Goal: Check status: Check status

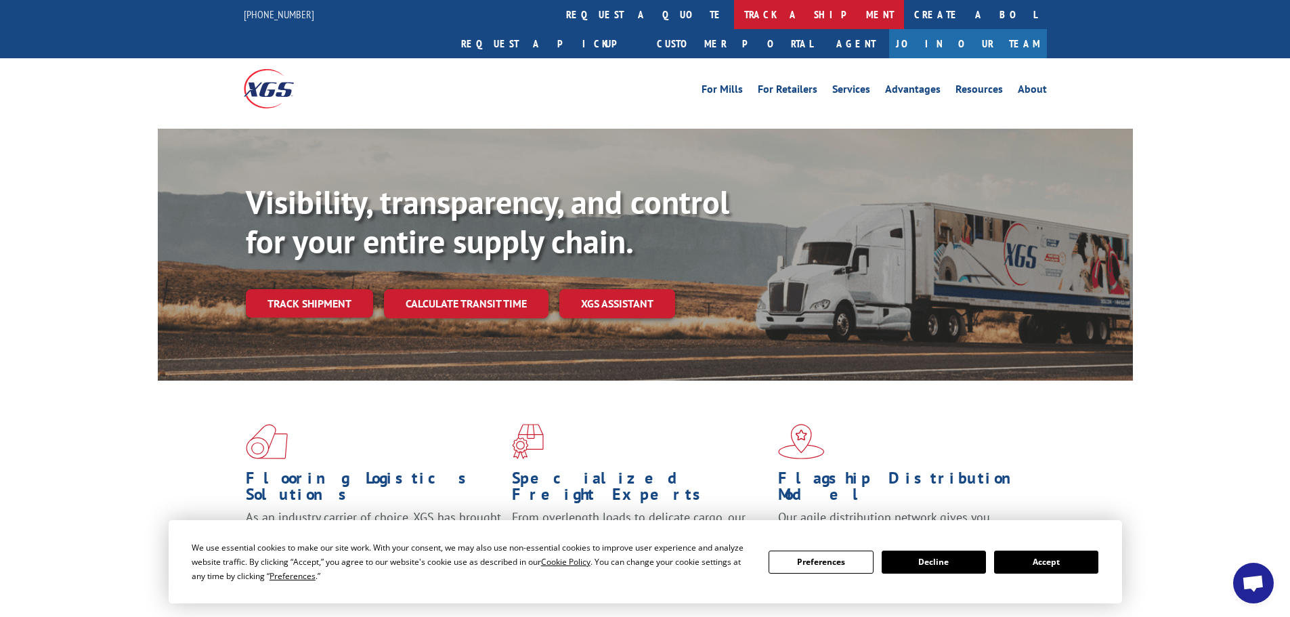
click at [734, 8] on link "track a shipment" at bounding box center [819, 14] width 170 height 29
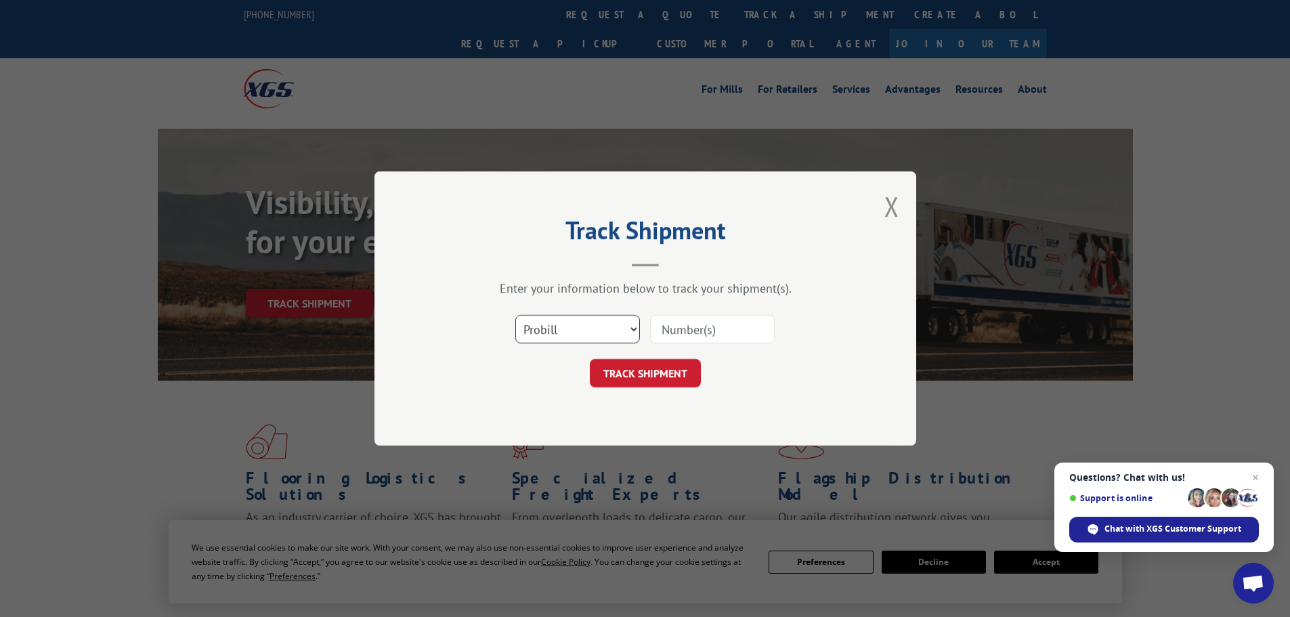
click at [563, 328] on select "Select category... Probill BOL PO" at bounding box center [577, 329] width 125 height 28
select select "po"
click at [515, 315] on select "Select category... Probill BOL PO" at bounding box center [577, 329] width 125 height 28
click at [678, 324] on input at bounding box center [712, 329] width 125 height 28
type input "38549883"
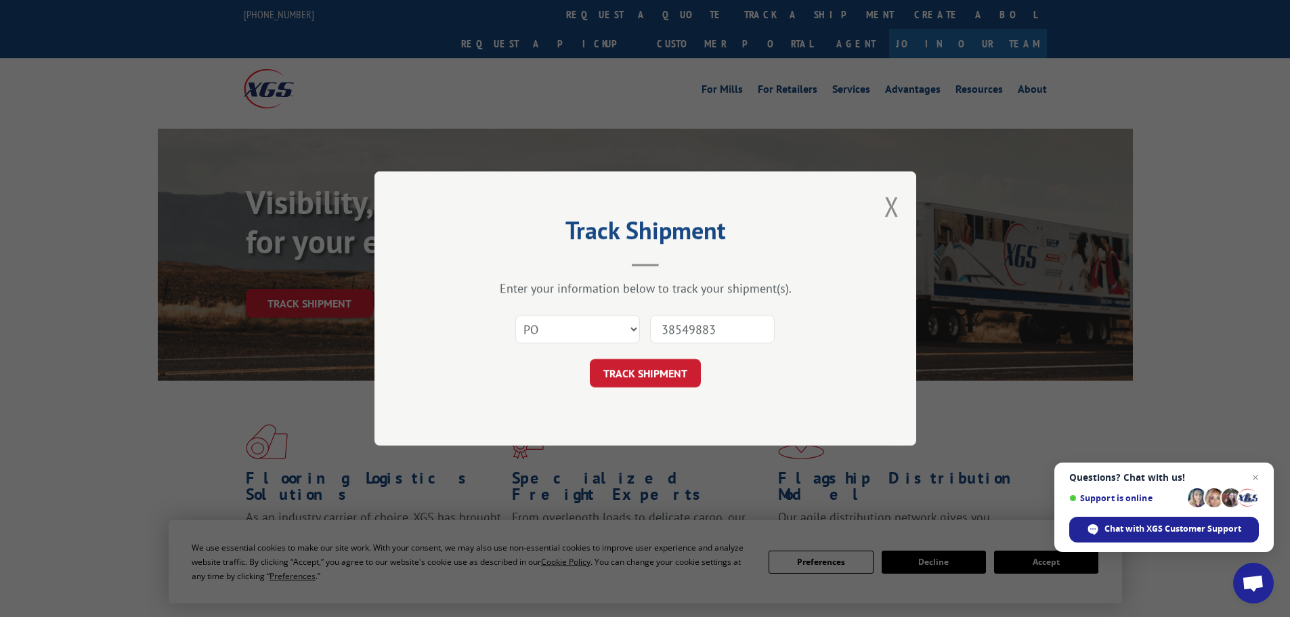
click button "TRACK SHIPMENT" at bounding box center [645, 373] width 111 height 28
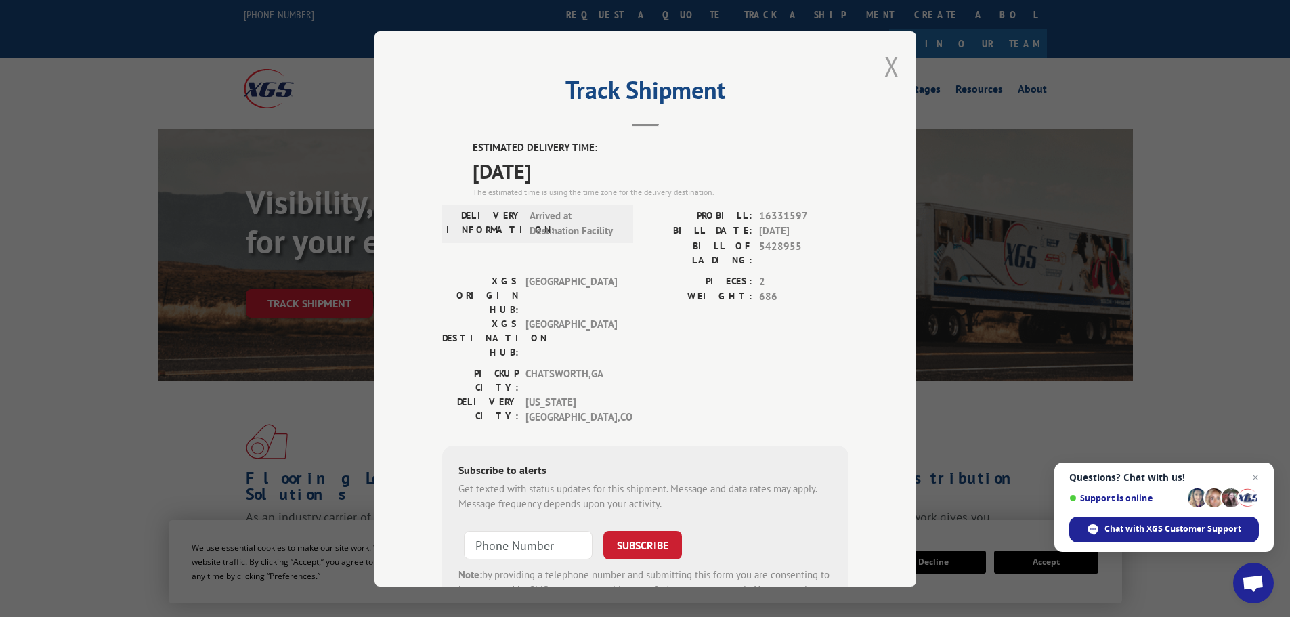
click at [884, 64] on button "Close modal" at bounding box center [891, 66] width 15 height 36
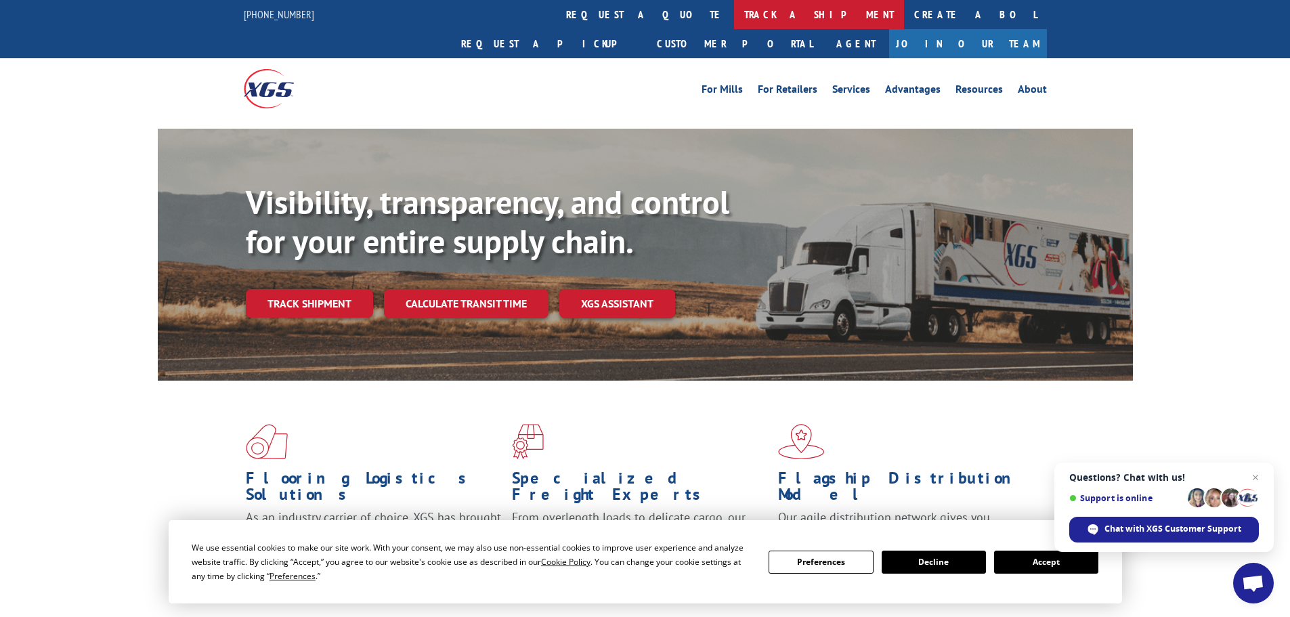
click at [734, 16] on link "track a shipment" at bounding box center [819, 14] width 170 height 29
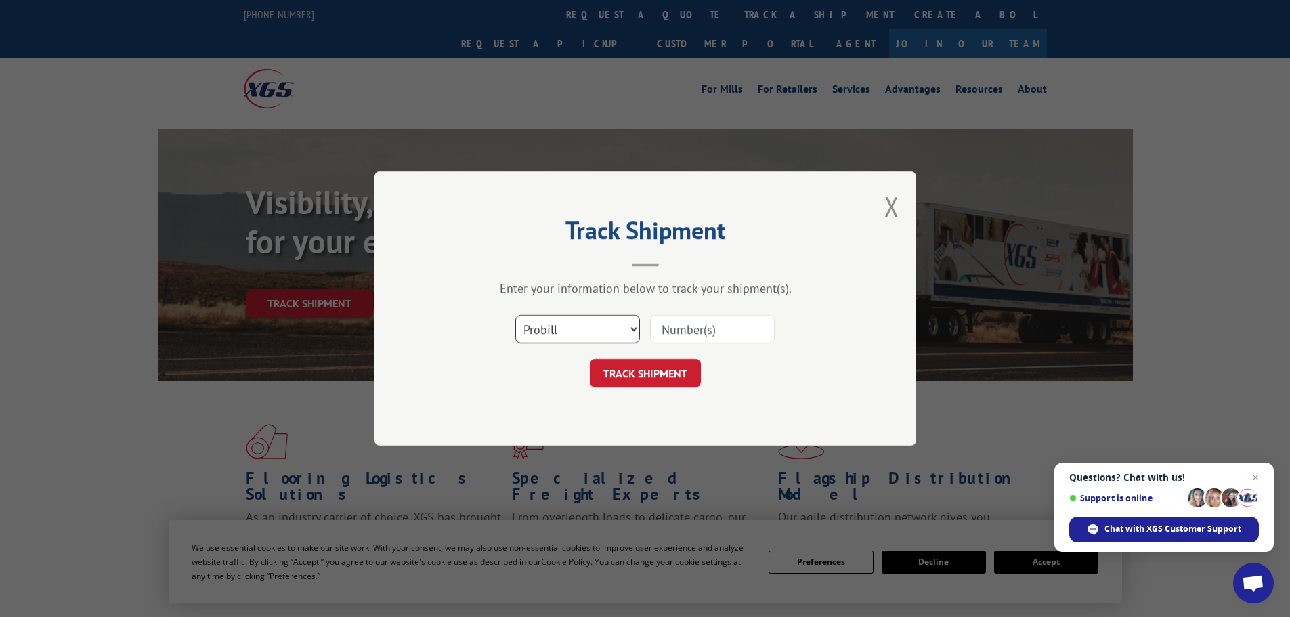
click at [566, 334] on select "Select category... Probill BOL PO" at bounding box center [577, 329] width 125 height 28
select select "po"
click at [515, 315] on select "Select category... Probill BOL PO" at bounding box center [577, 329] width 125 height 28
click at [666, 330] on input at bounding box center [712, 329] width 125 height 28
type input "38549962"
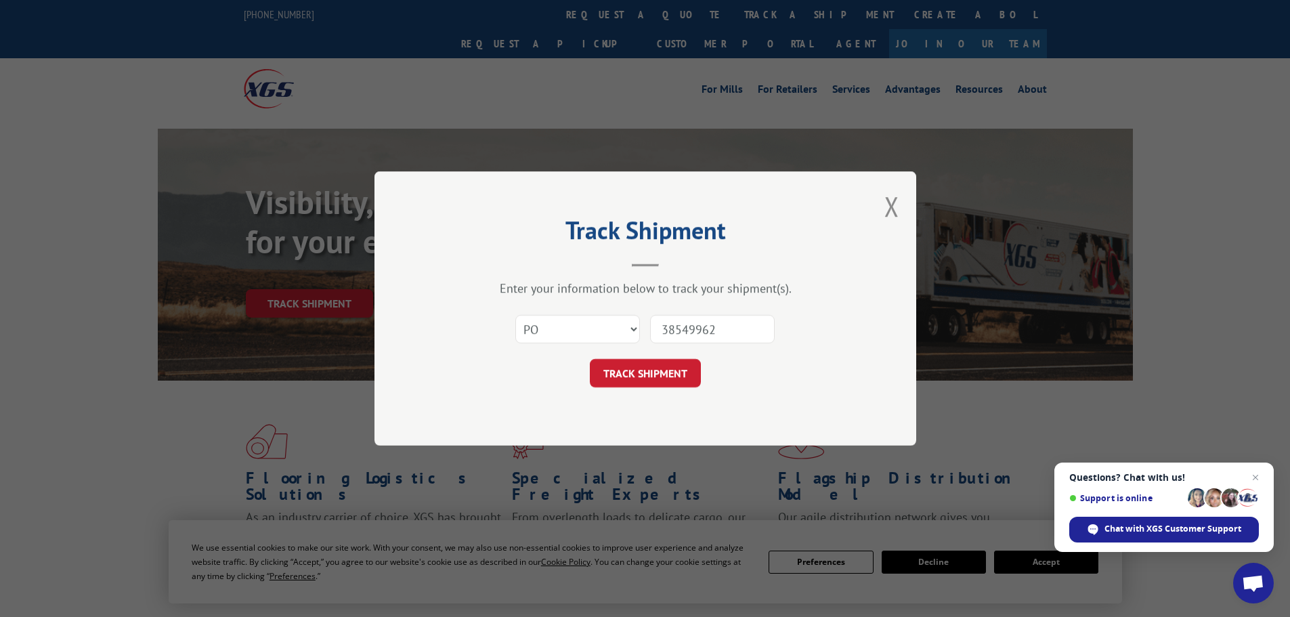
click at [590, 359] on button "TRACK SHIPMENT" at bounding box center [645, 373] width 111 height 28
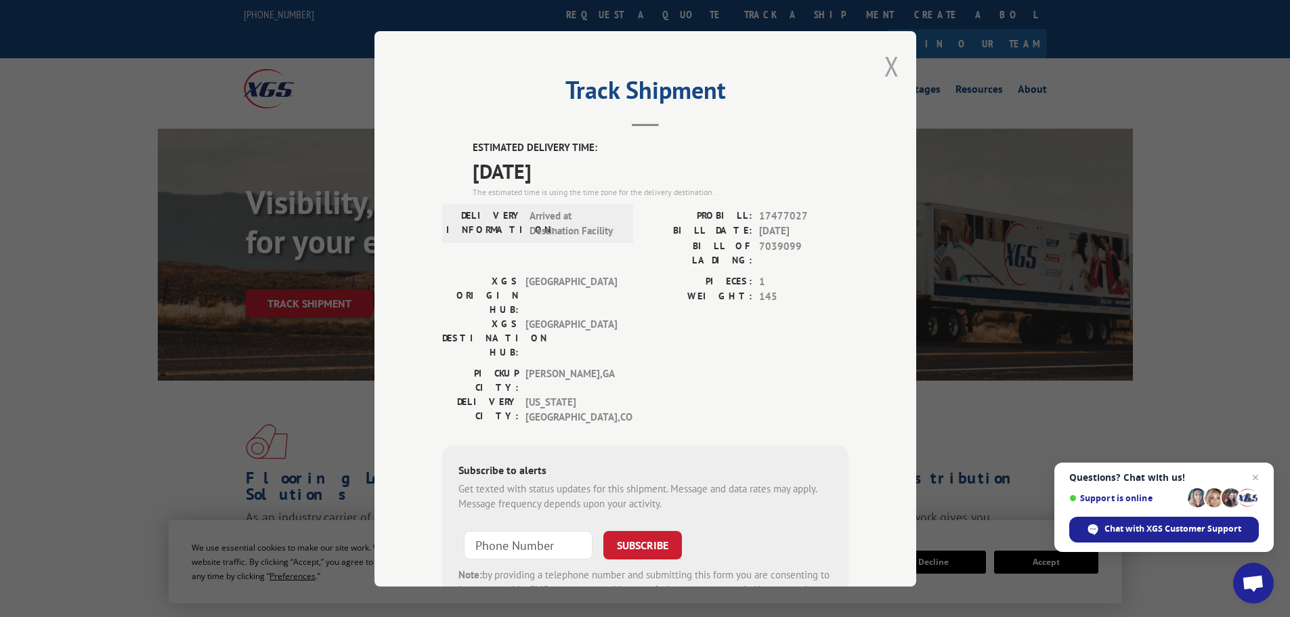
click at [884, 62] on button "Close modal" at bounding box center [891, 66] width 15 height 36
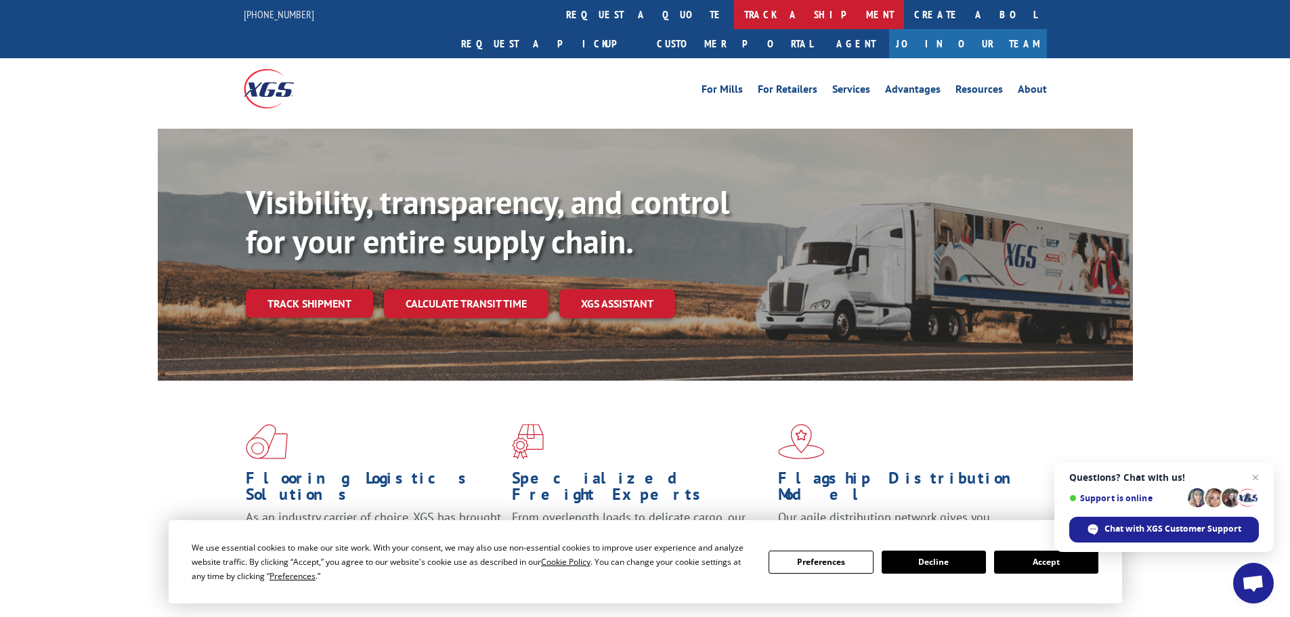
click at [734, 18] on link "track a shipment" at bounding box center [819, 14] width 170 height 29
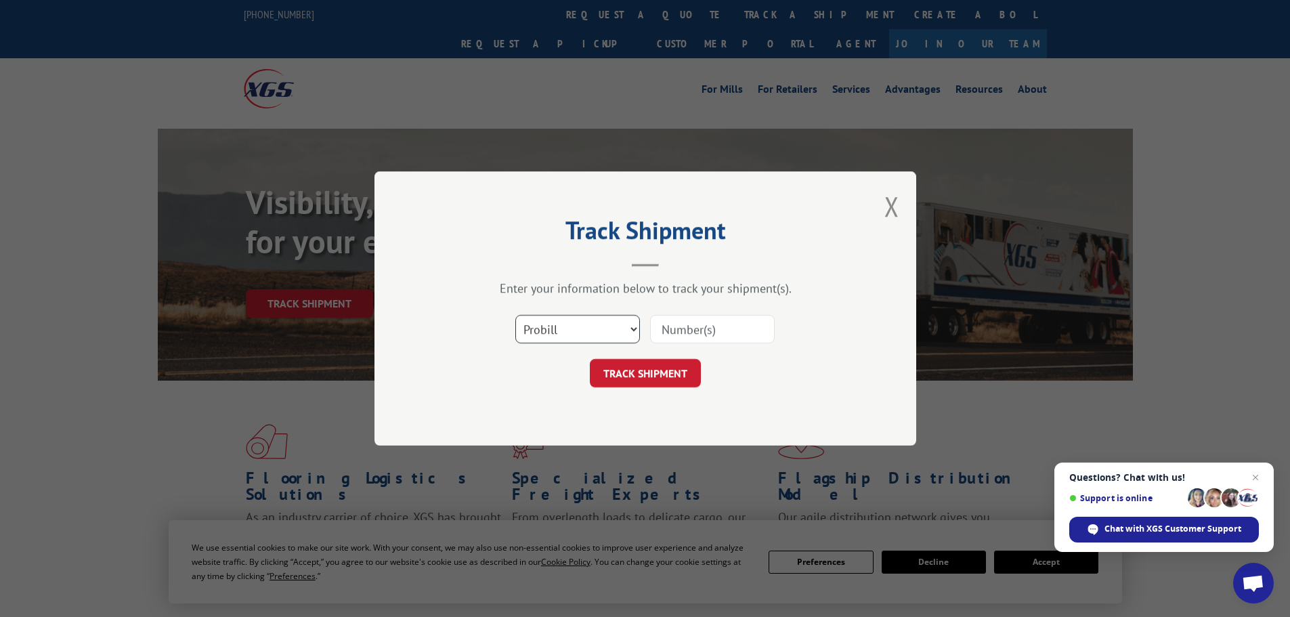
click at [526, 329] on select "Select category... Probill BOL PO" at bounding box center [577, 329] width 125 height 28
select select "po"
click at [515, 315] on select "Select category... Probill BOL PO" at bounding box center [577, 329] width 125 height 28
click at [699, 328] on input at bounding box center [712, 329] width 125 height 28
type input "38549955"
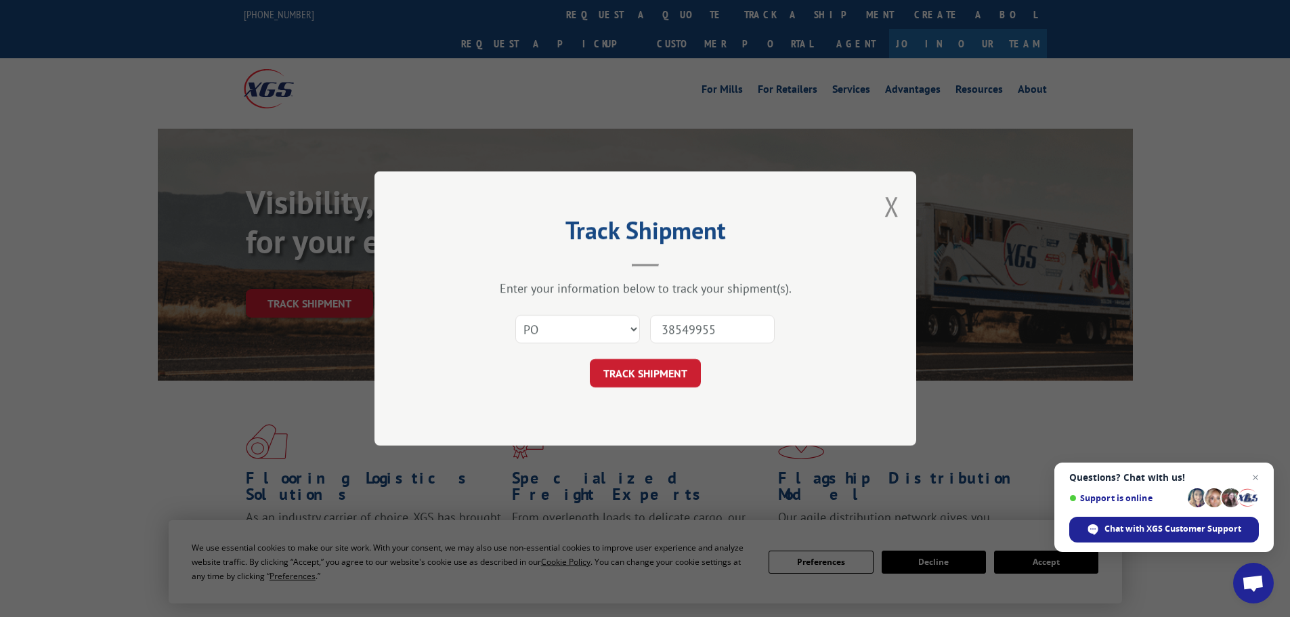
click at [590, 359] on button "TRACK SHIPMENT" at bounding box center [645, 373] width 111 height 28
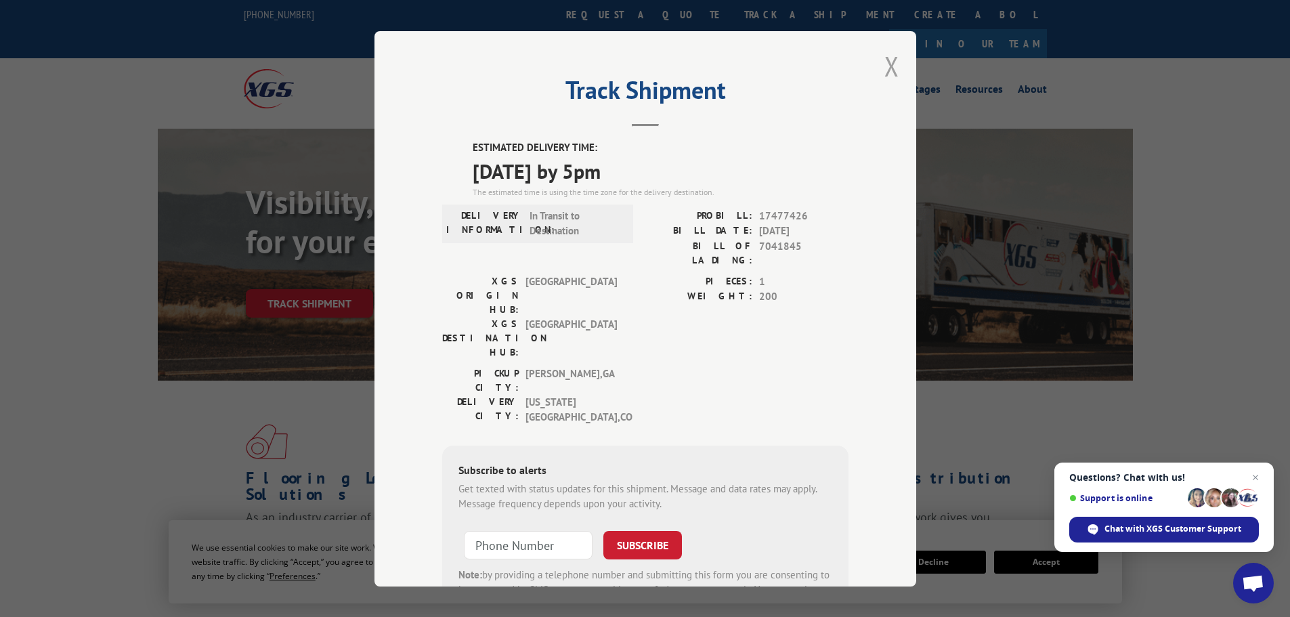
click at [888, 63] on button "Close modal" at bounding box center [891, 66] width 15 height 36
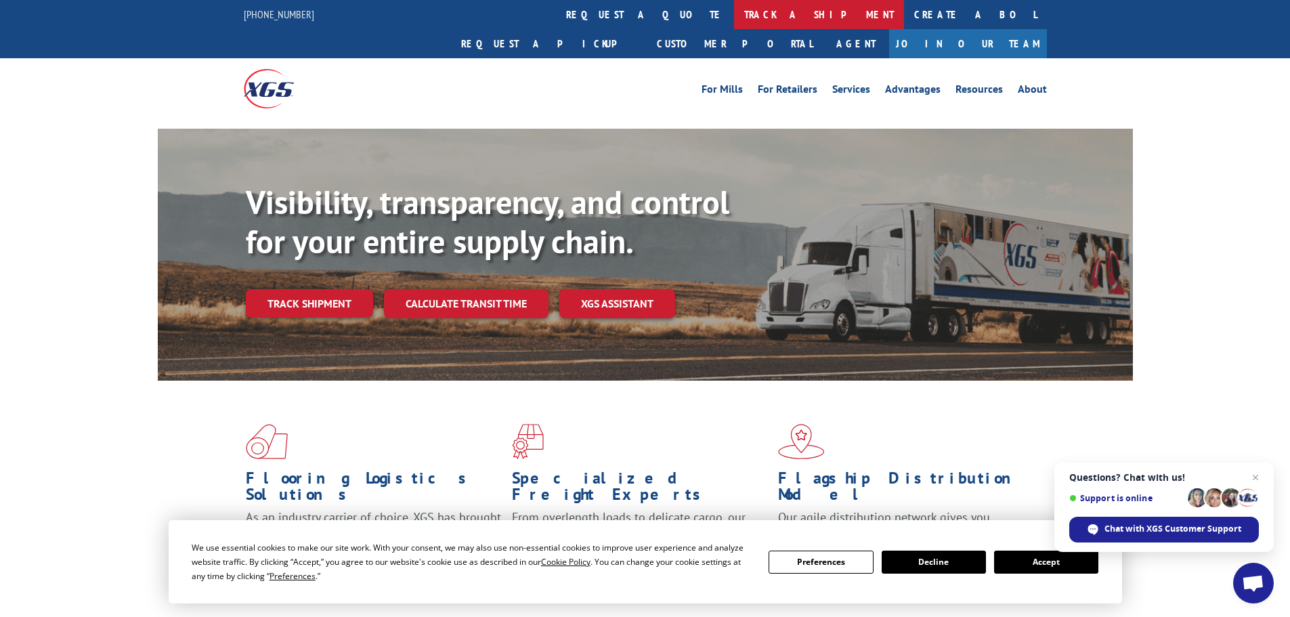
click at [734, 12] on link "track a shipment" at bounding box center [819, 14] width 170 height 29
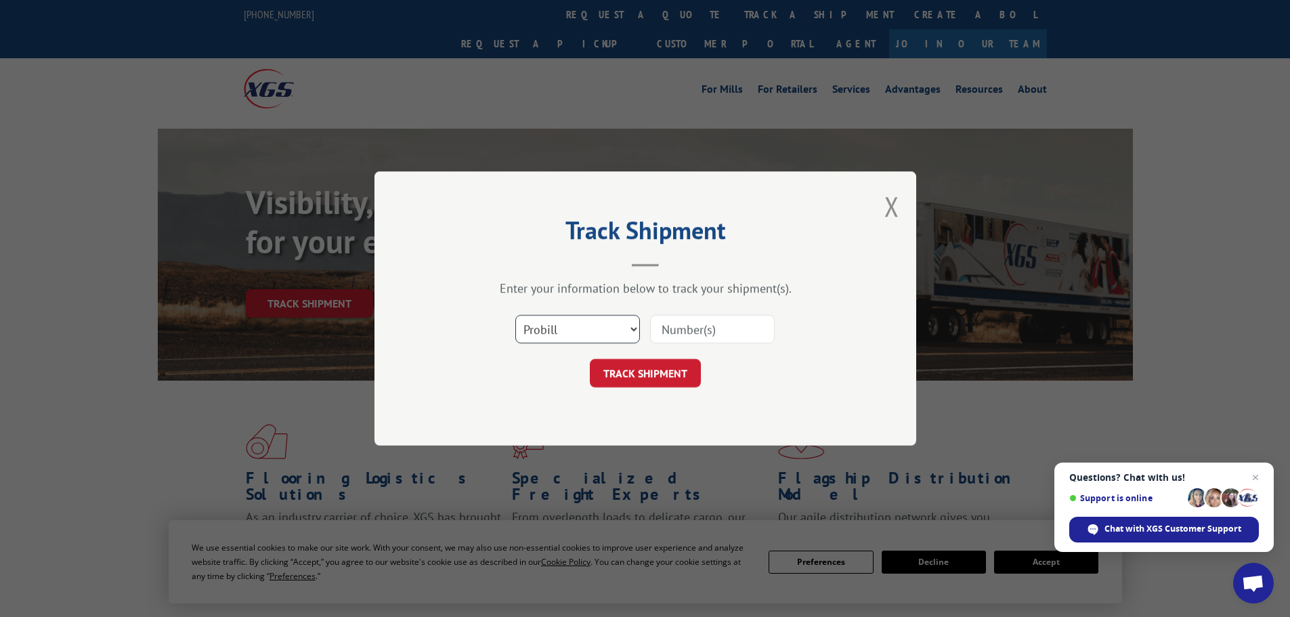
click at [571, 324] on select "Select category... Probill BOL PO" at bounding box center [577, 329] width 125 height 28
select select "po"
click at [515, 315] on select "Select category... Probill BOL PO" at bounding box center [577, 329] width 125 height 28
click at [687, 325] on input at bounding box center [712, 329] width 125 height 28
type input "38549967"
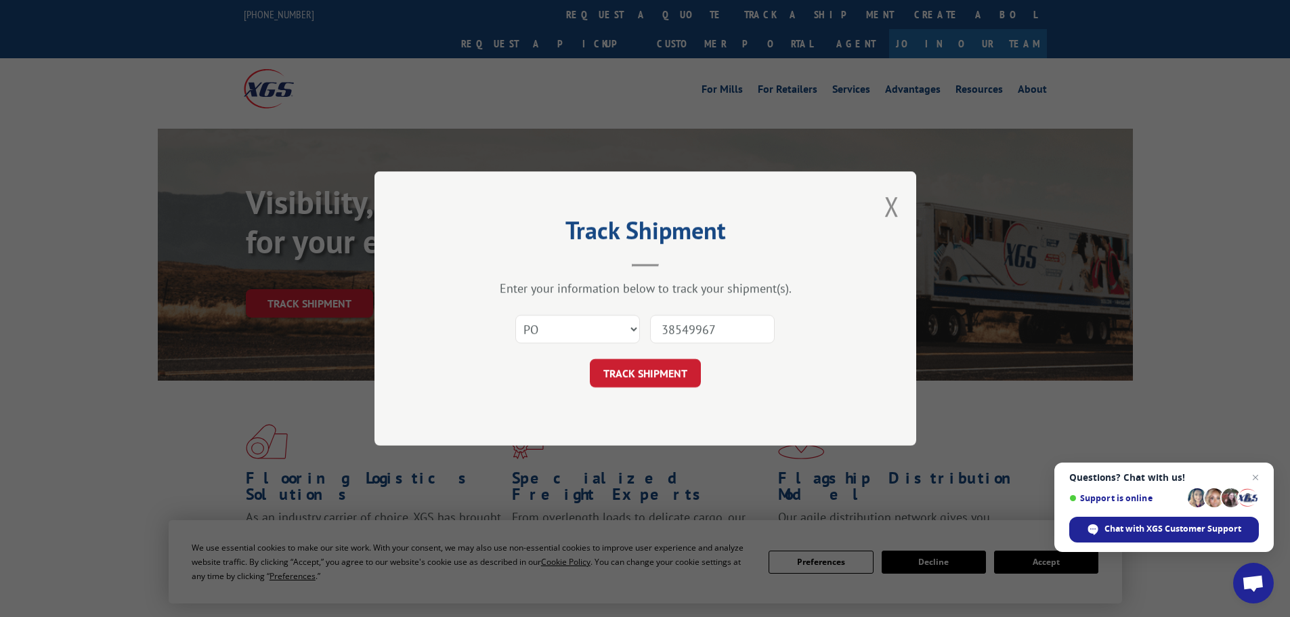
click button "TRACK SHIPMENT" at bounding box center [645, 373] width 111 height 28
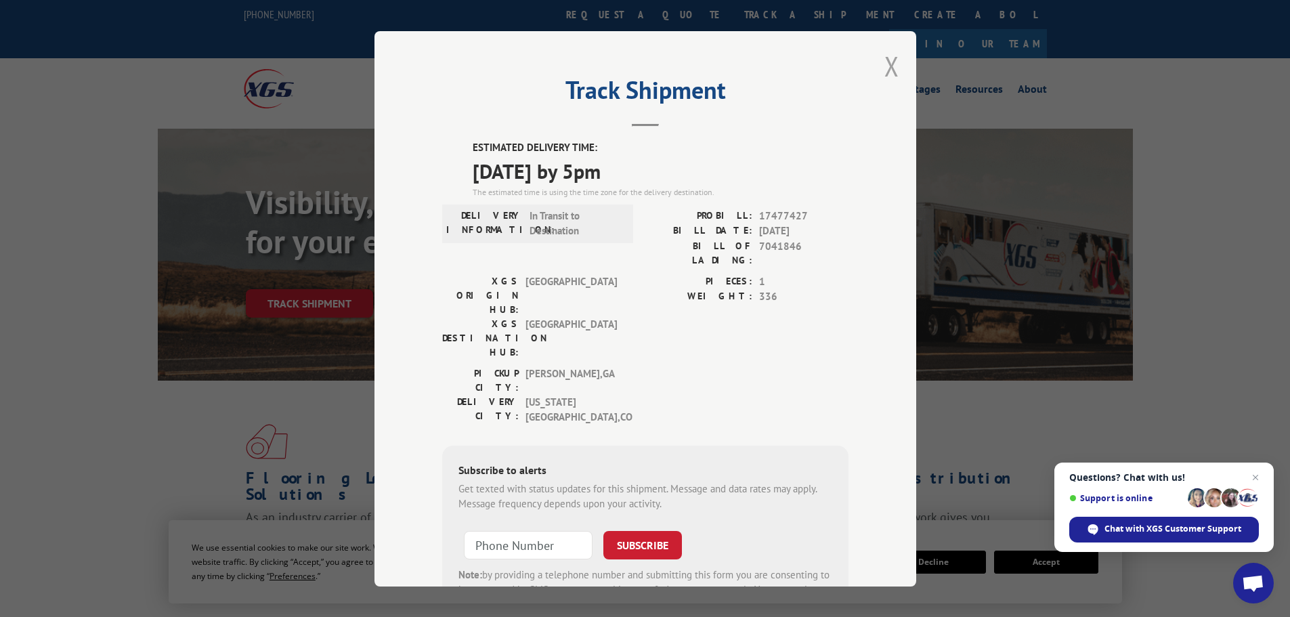
click at [888, 65] on button "Close modal" at bounding box center [891, 66] width 15 height 36
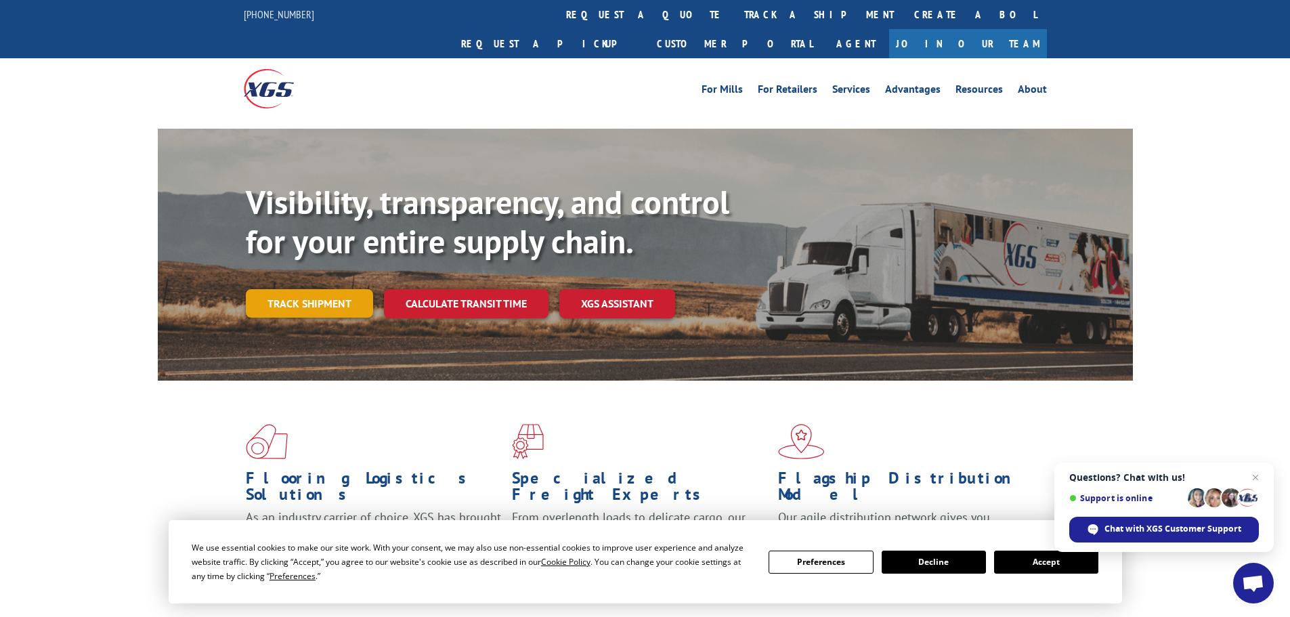
click at [325, 289] on link "Track shipment" at bounding box center [309, 303] width 127 height 28
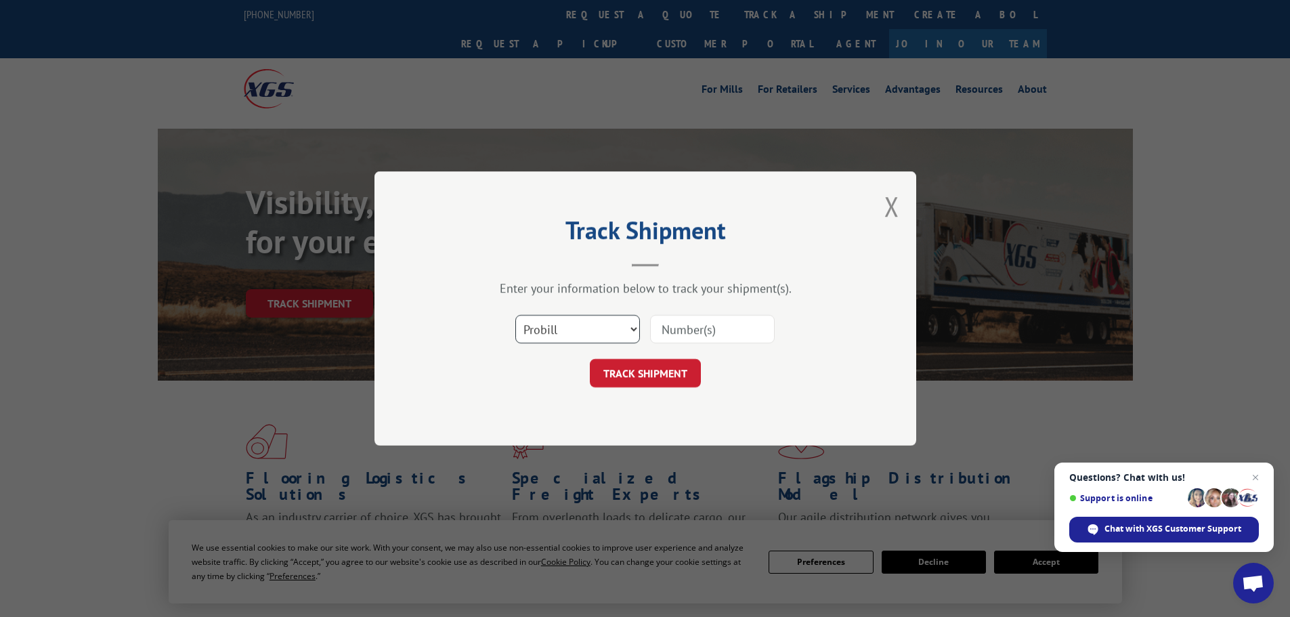
click at [559, 332] on select "Select category... Probill BOL PO" at bounding box center [577, 329] width 125 height 28
select select "po"
click at [515, 315] on select "Select category... Probill BOL PO" at bounding box center [577, 329] width 125 height 28
click at [661, 328] on input at bounding box center [712, 329] width 125 height 28
type input "38549949"
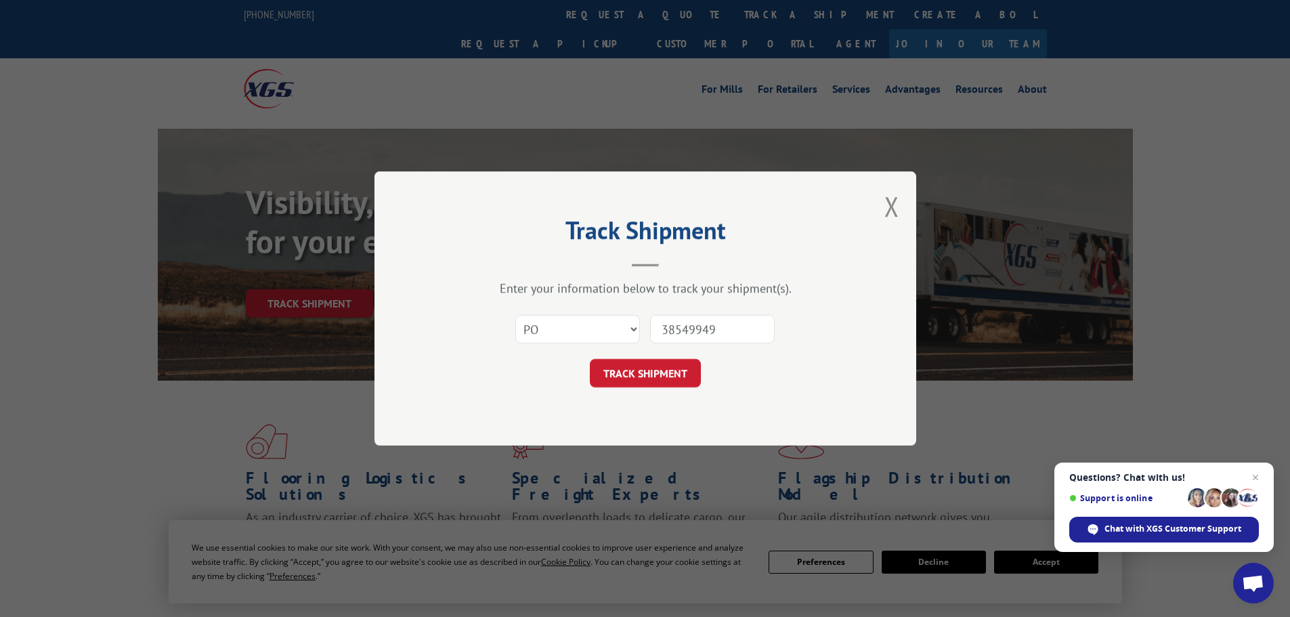
click button "TRACK SHIPMENT" at bounding box center [645, 373] width 111 height 28
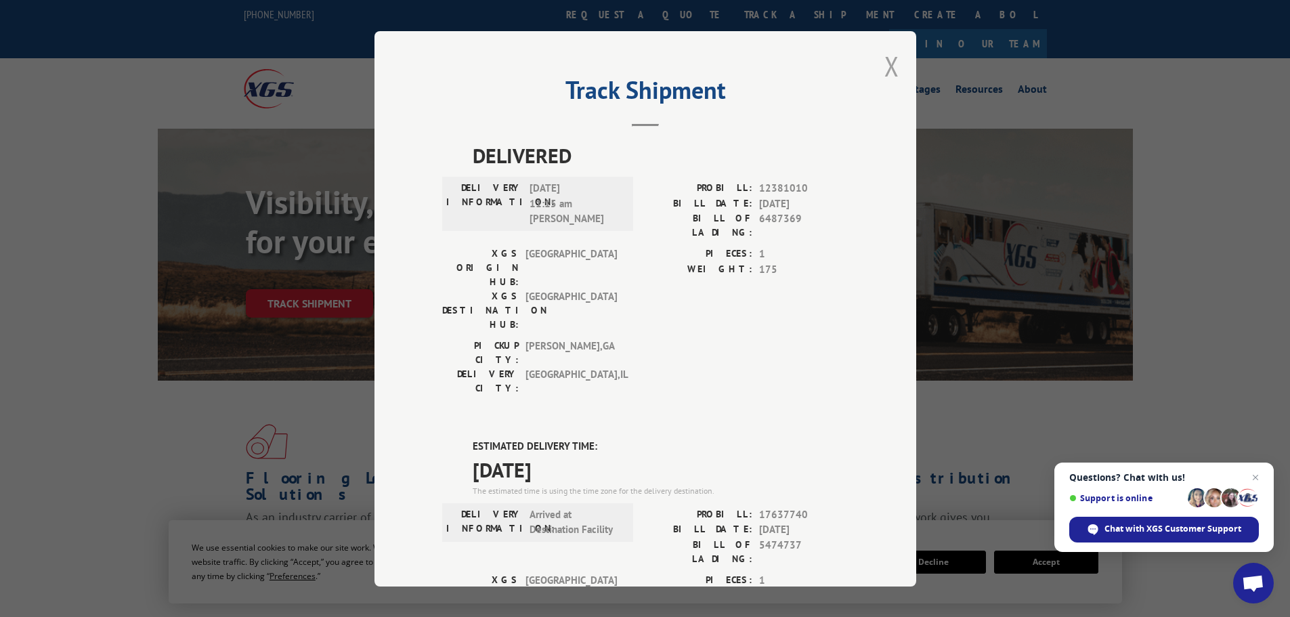
click at [884, 71] on button "Close modal" at bounding box center [891, 66] width 15 height 36
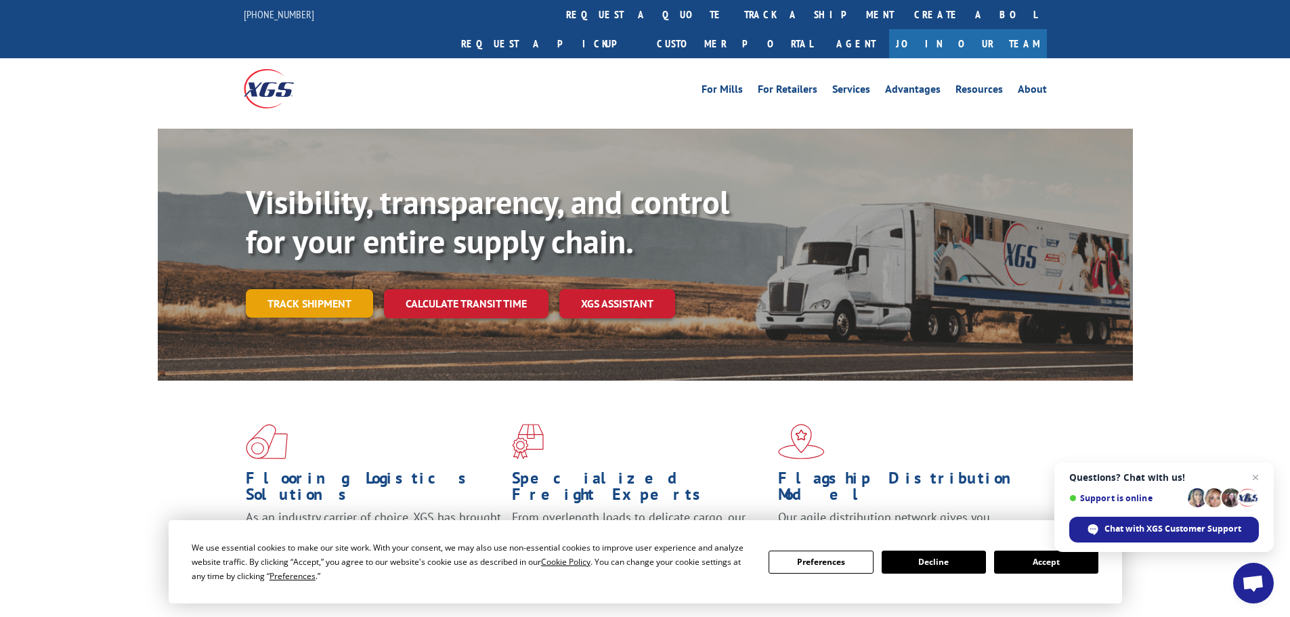
click at [316, 289] on link "Track shipment" at bounding box center [309, 303] width 127 height 28
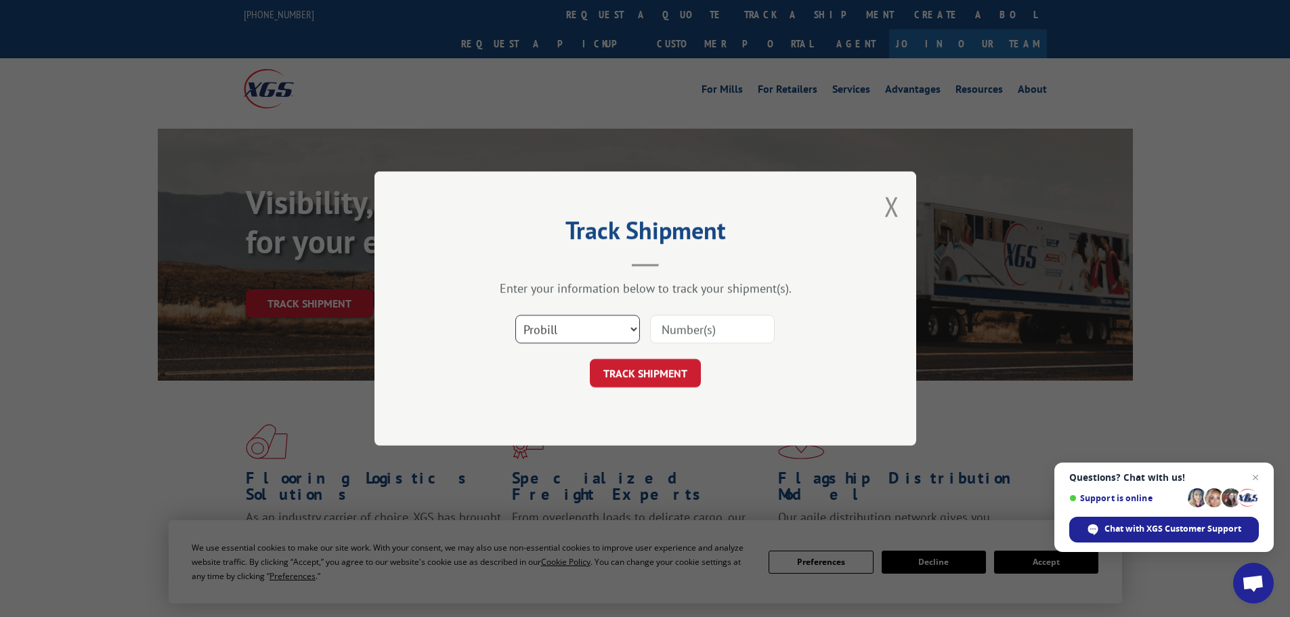
click at [562, 327] on select "Select category... Probill BOL PO" at bounding box center [577, 329] width 125 height 28
select select "po"
click at [515, 315] on select "Select category... Probill BOL PO" at bounding box center [577, 329] width 125 height 28
click at [672, 333] on input at bounding box center [712, 329] width 125 height 28
type input "38549724"
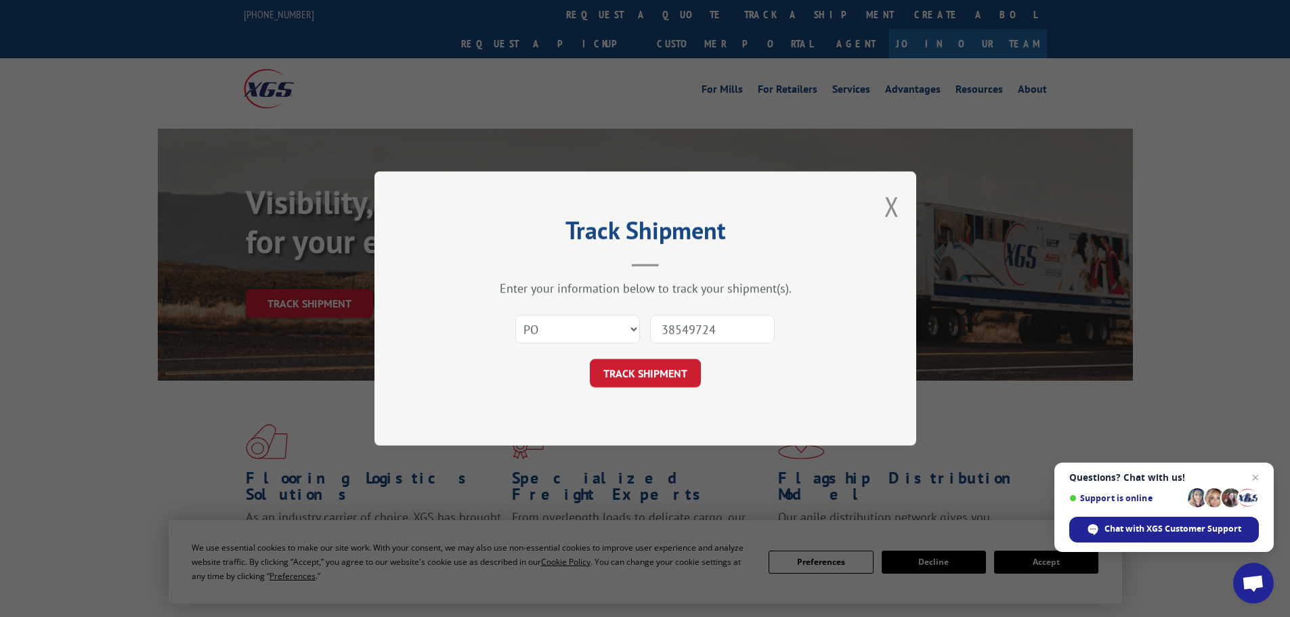
click button "TRACK SHIPMENT" at bounding box center [645, 373] width 111 height 28
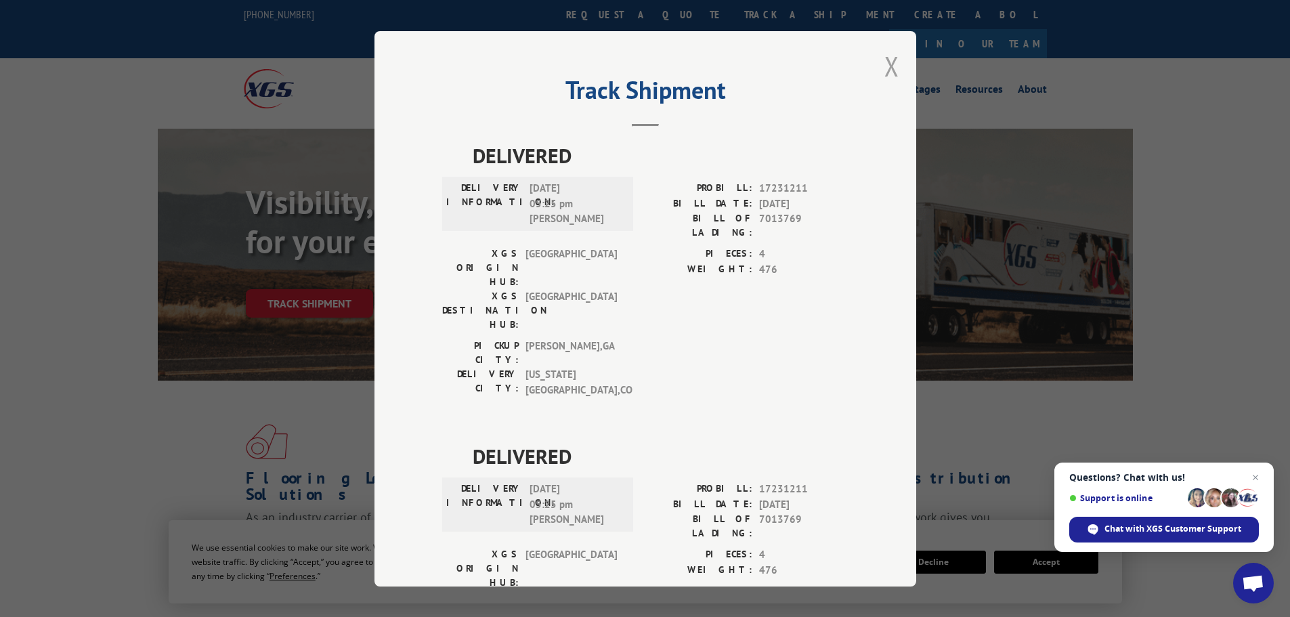
click at [886, 62] on button "Close modal" at bounding box center [891, 66] width 15 height 36
